Goal: Entertainment & Leisure: Consume media (video, audio)

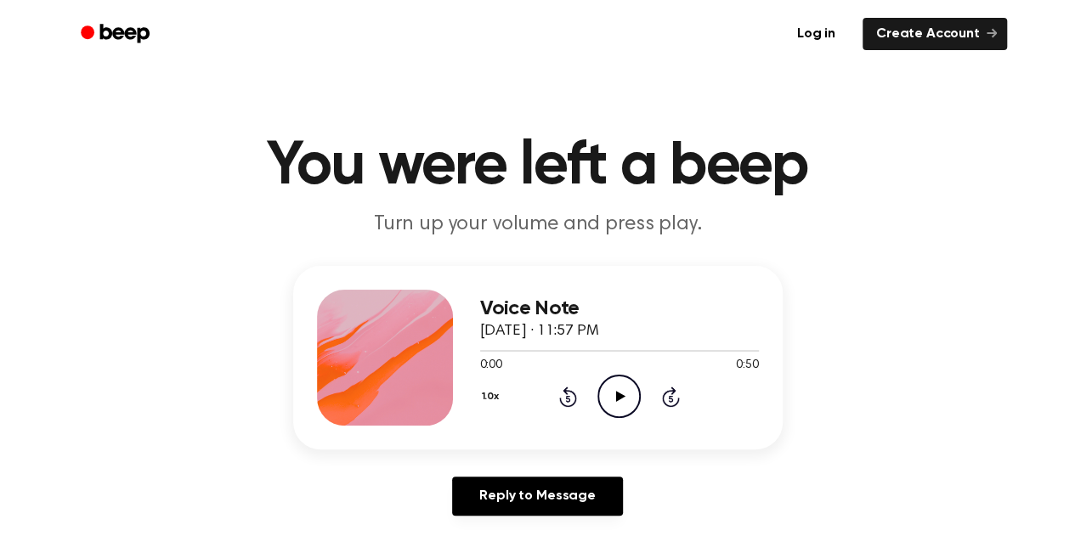
click at [629, 407] on icon "Play Audio" at bounding box center [618, 396] width 43 height 43
click at [606, 399] on icon "Play Audio" at bounding box center [618, 396] width 43 height 43
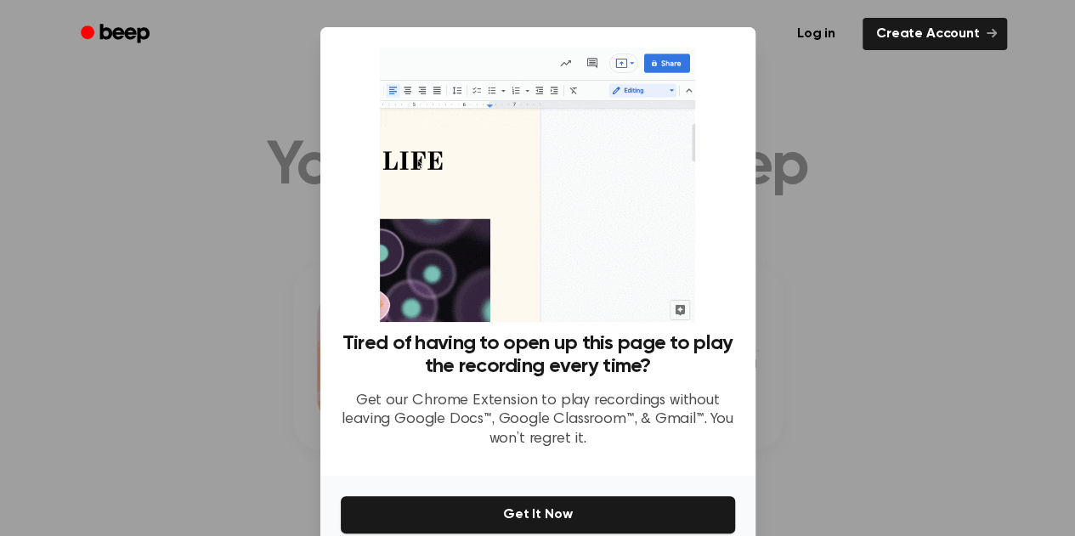
scroll to position [82, 0]
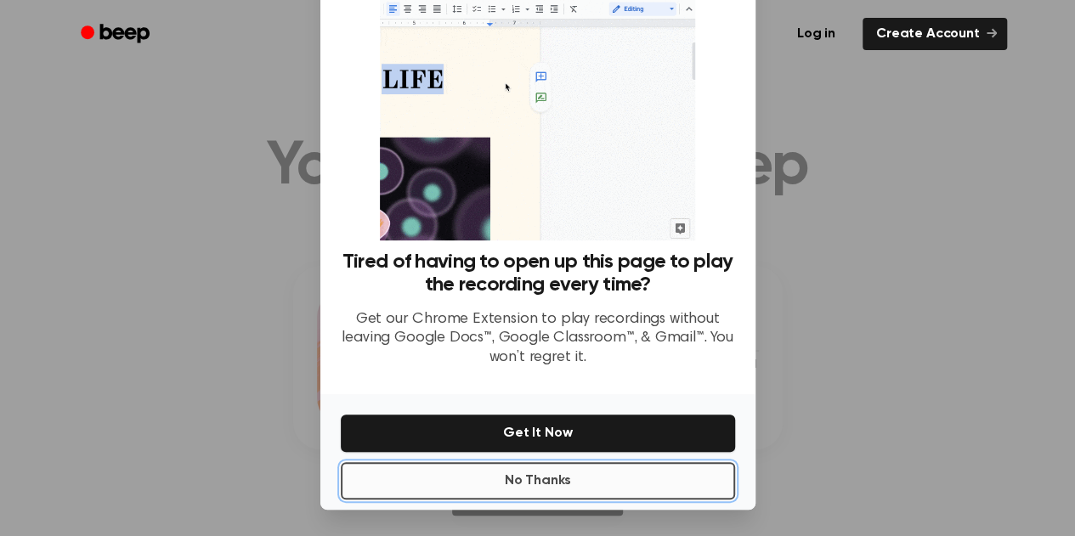
click at [584, 480] on button "No Thanks" at bounding box center [538, 480] width 394 height 37
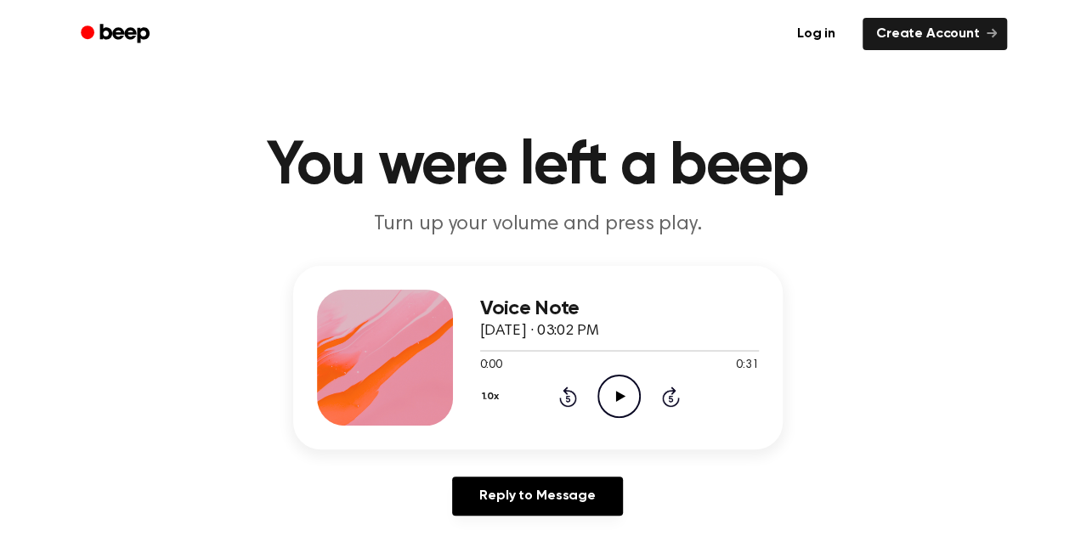
click at [620, 385] on icon "Play Audio" at bounding box center [618, 396] width 43 height 43
click at [507, 350] on div at bounding box center [619, 351] width 279 height 2
drag, startPoint x: 503, startPoint y: 354, endPoint x: 552, endPoint y: 351, distance: 49.4
click at [552, 351] on div at bounding box center [619, 350] width 279 height 14
click at [552, 351] on span at bounding box center [547, 351] width 14 height 14
